Goal: Answer question/provide support

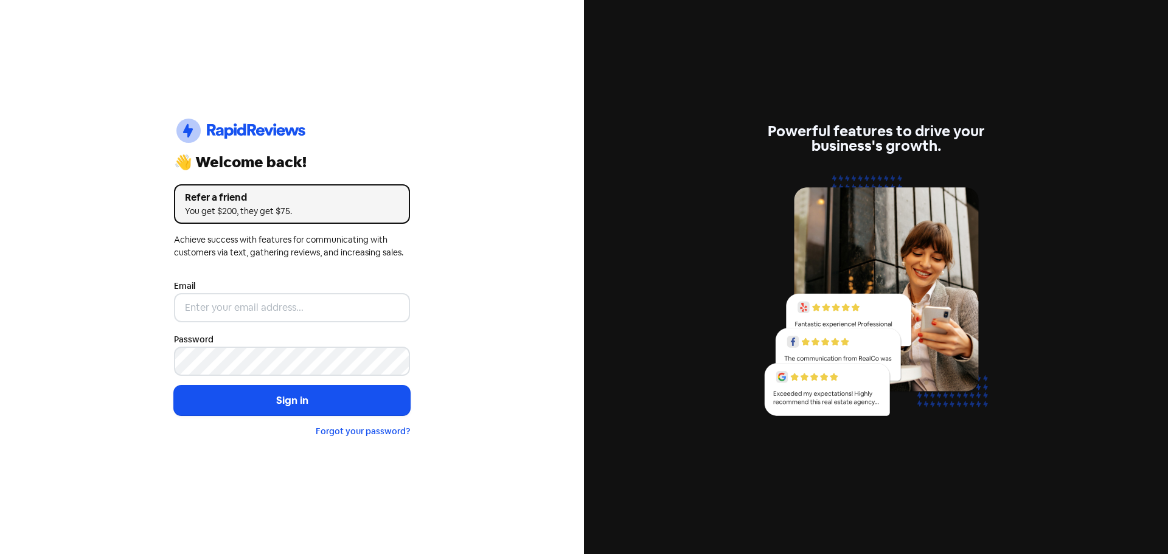
type input "[EMAIL_ADDRESS][DOMAIN_NAME]"
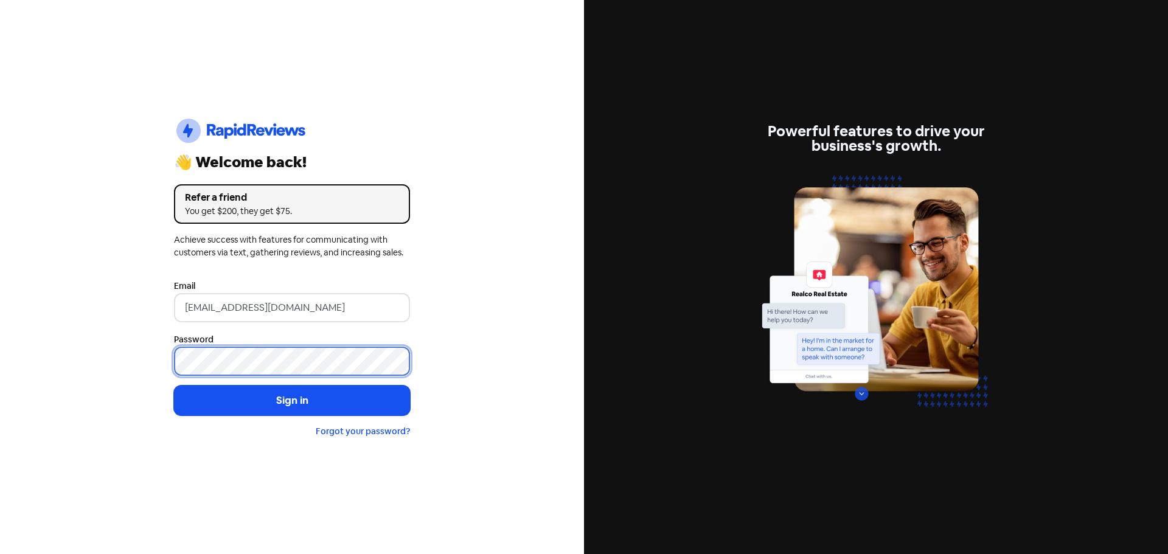
click at [174, 386] on button "Sign in" at bounding box center [292, 401] width 236 height 30
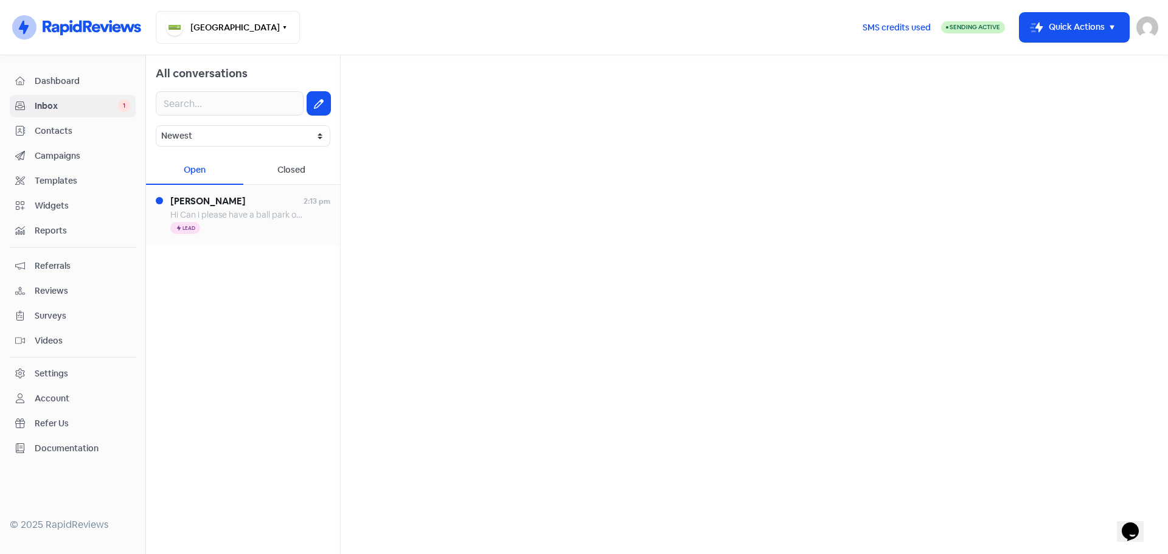
click at [237, 213] on span "Hi Can i please have a ball park on how much to have my dogs teeth cleaned. She…" at bounding box center [766, 214] width 1193 height 11
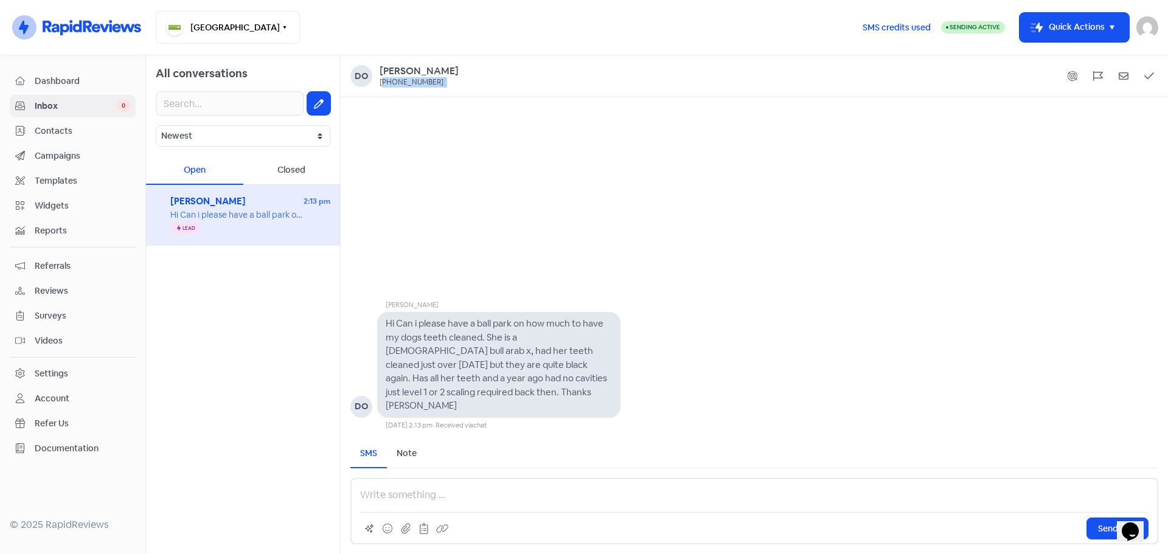
drag, startPoint x: 429, startPoint y: 83, endPoint x: 384, endPoint y: 85, distance: 45.1
click at [384, 85] on div "Do [PERSON_NAME] [PHONE_NUMBER]" at bounding box center [754, 76] width 808 height 22
copy div "61422506609"
